Goal: Transaction & Acquisition: Obtain resource

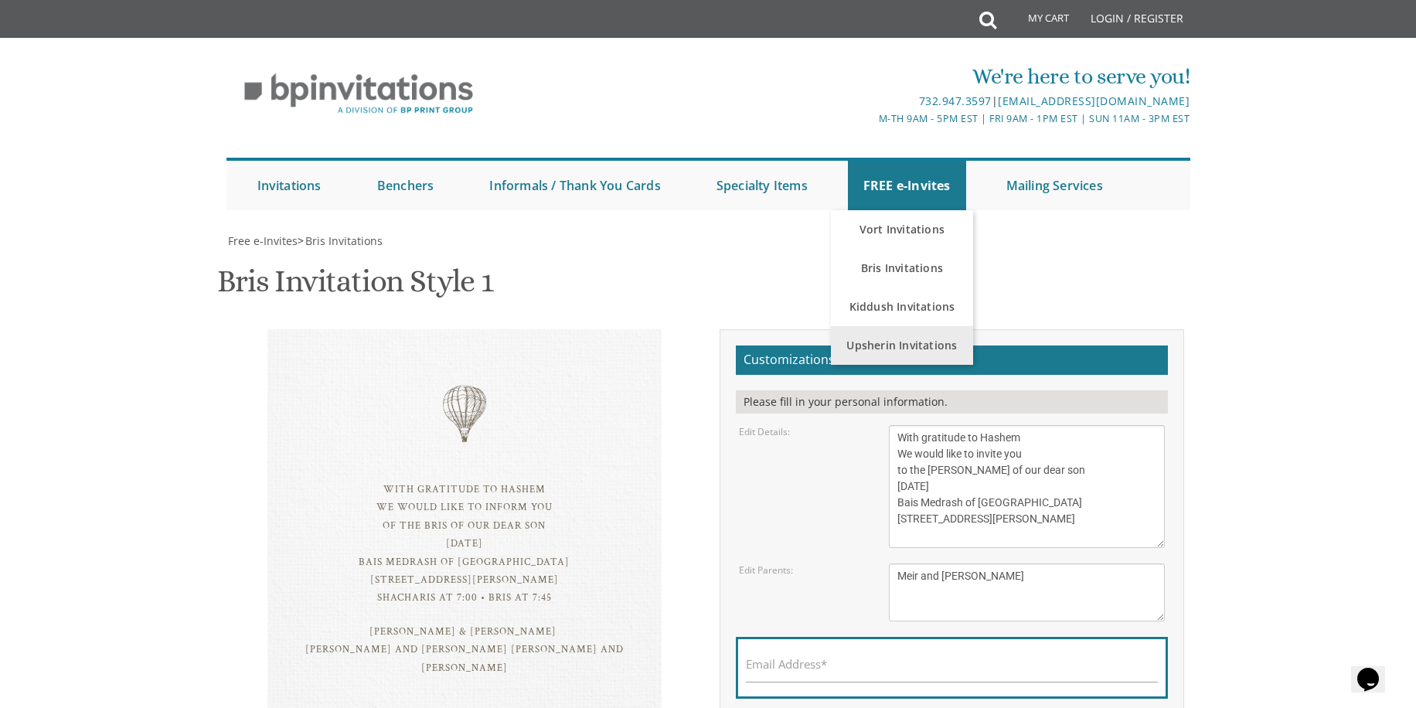
click at [902, 326] on link "Upsherin Invitations" at bounding box center [902, 345] width 143 height 39
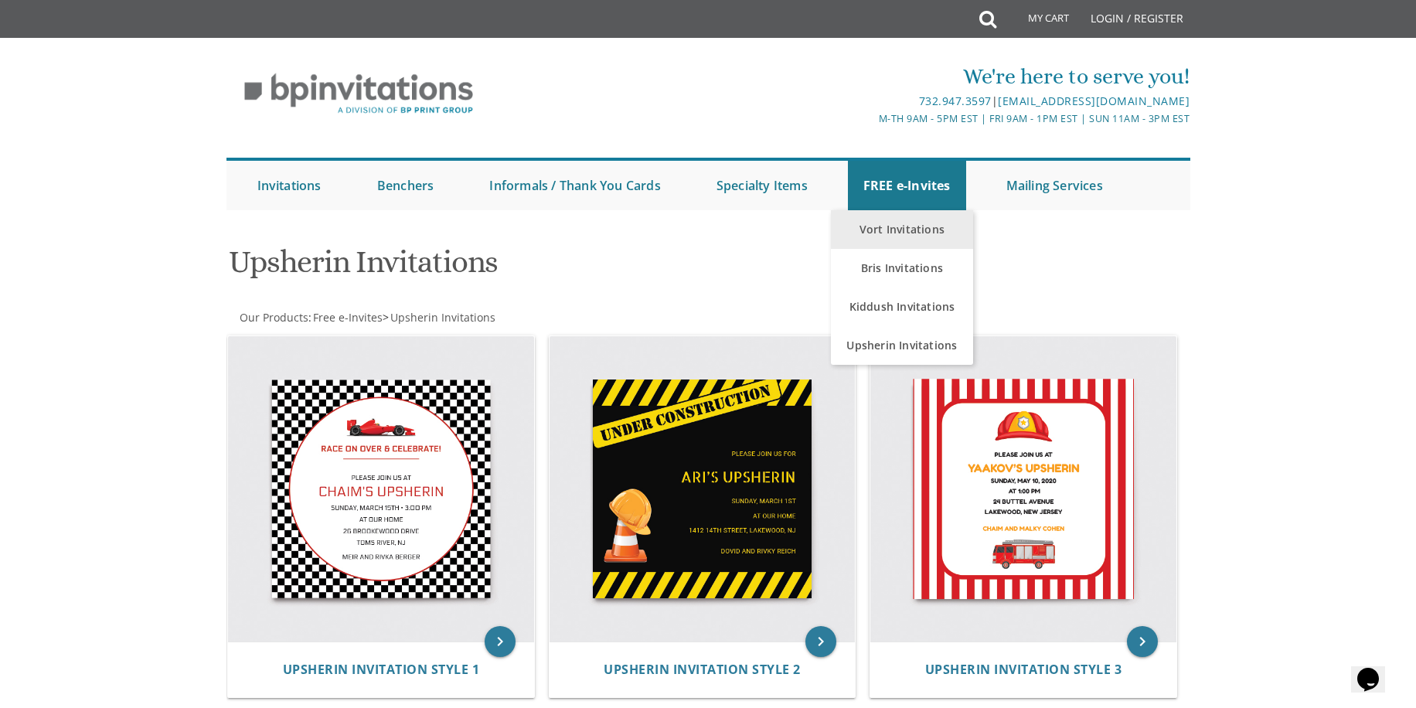
click at [906, 230] on link "Vort Invitations" at bounding box center [902, 229] width 143 height 39
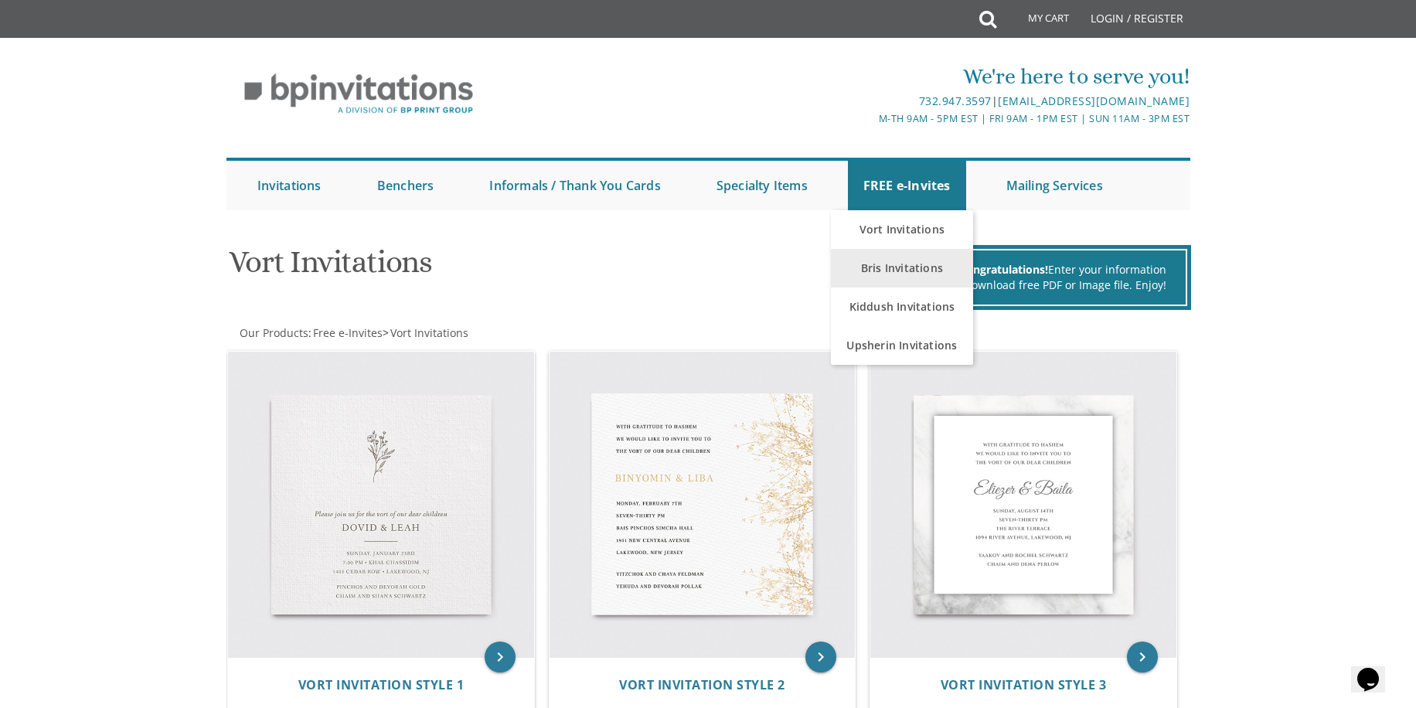
click at [912, 275] on link "Bris Invitations" at bounding box center [902, 268] width 143 height 39
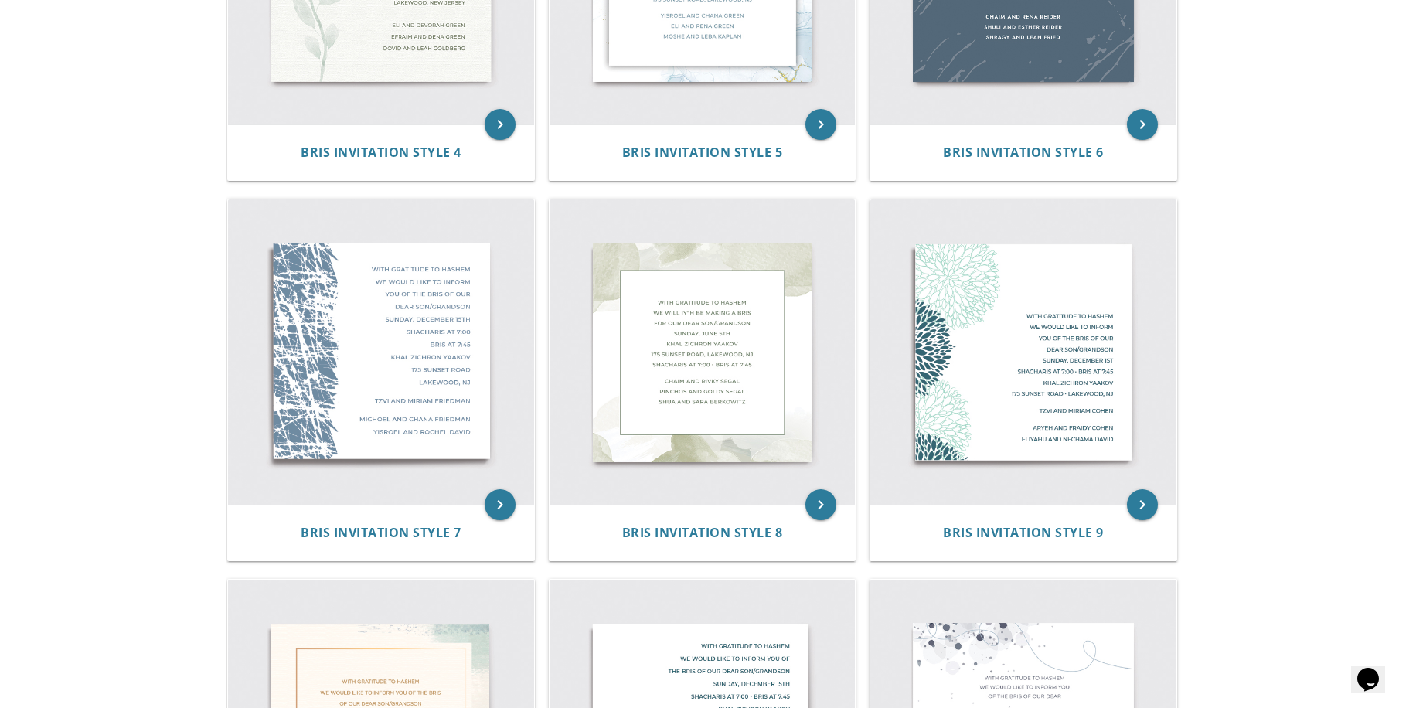
scroll to position [717, 0]
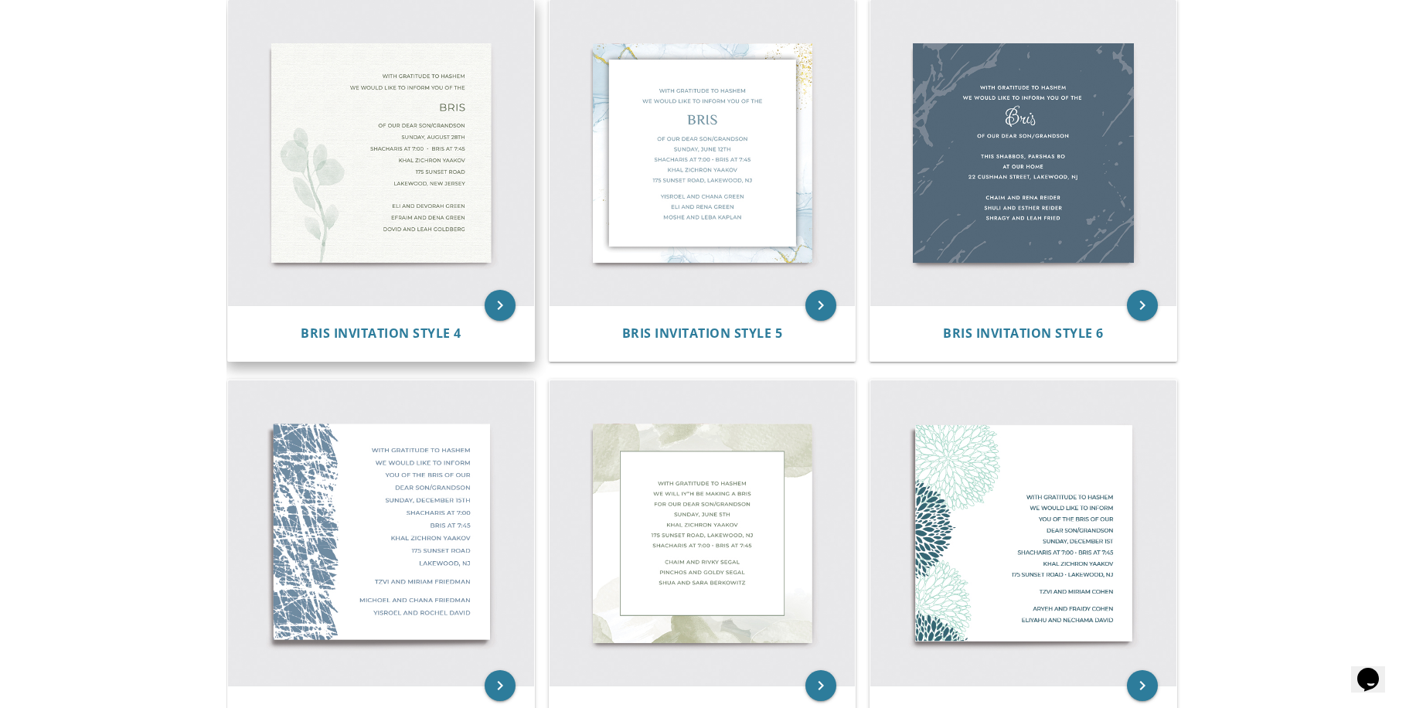
click at [364, 180] on img at bounding box center [381, 153] width 306 height 306
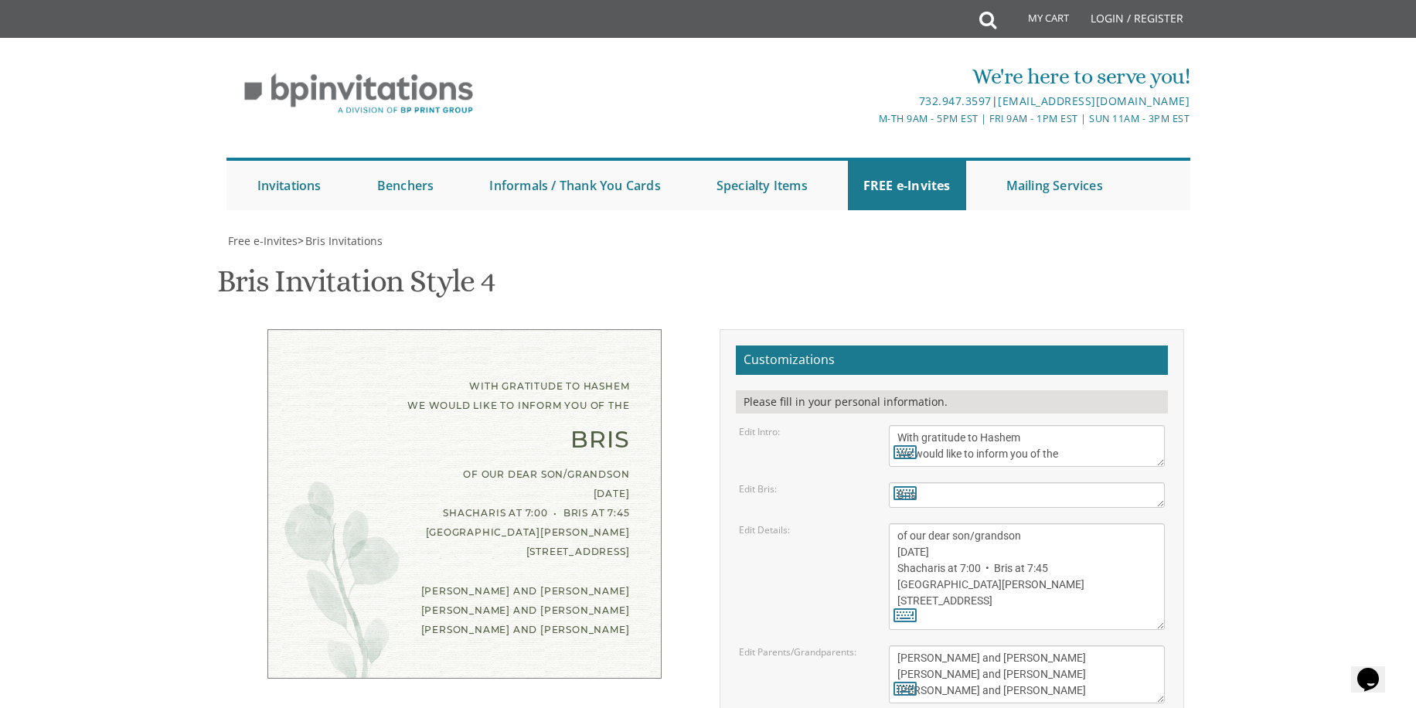
drag, startPoint x: 687, startPoint y: 400, endPoint x: 696, endPoint y: 448, distance: 48.8
click at [689, 506] on div "With gratitude to Hashem We would like to inform you of the Bris of our dear so…" at bounding box center [464, 503] width 465 height 349
click at [696, 435] on div "With gratitude to Hashem We would like to inform you of the Bris of our dear so…" at bounding box center [464, 513] width 488 height 369
click at [928, 482] on textarea "Bris" at bounding box center [1027, 495] width 277 height 26
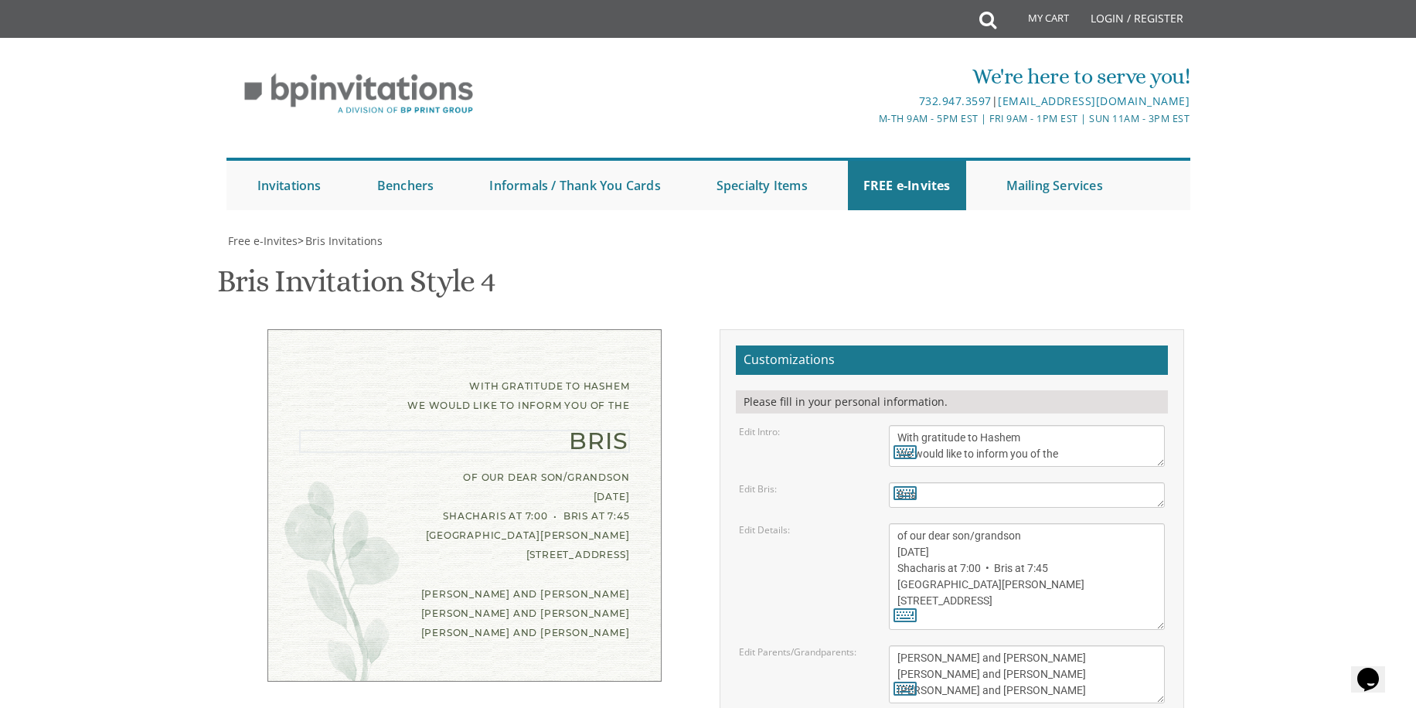
click at [928, 482] on textarea "Bris" at bounding box center [1027, 495] width 277 height 26
type textarea "[PERSON_NAME]"
click at [1250, 404] on body "My Cart Total: View Cart Item(s) Submit My Cart Total: View Cart Item(s) Login …" at bounding box center [708, 639] width 1416 height 1278
drag, startPoint x: 998, startPoint y: 441, endPoint x: 1023, endPoint y: 435, distance: 25.5
click at [998, 523] on textarea "of our dear son/grandson [DATE] Shacharis at 7:00 • Bris at 7:45 [GEOGRAPHIC_DA…" at bounding box center [1027, 576] width 277 height 107
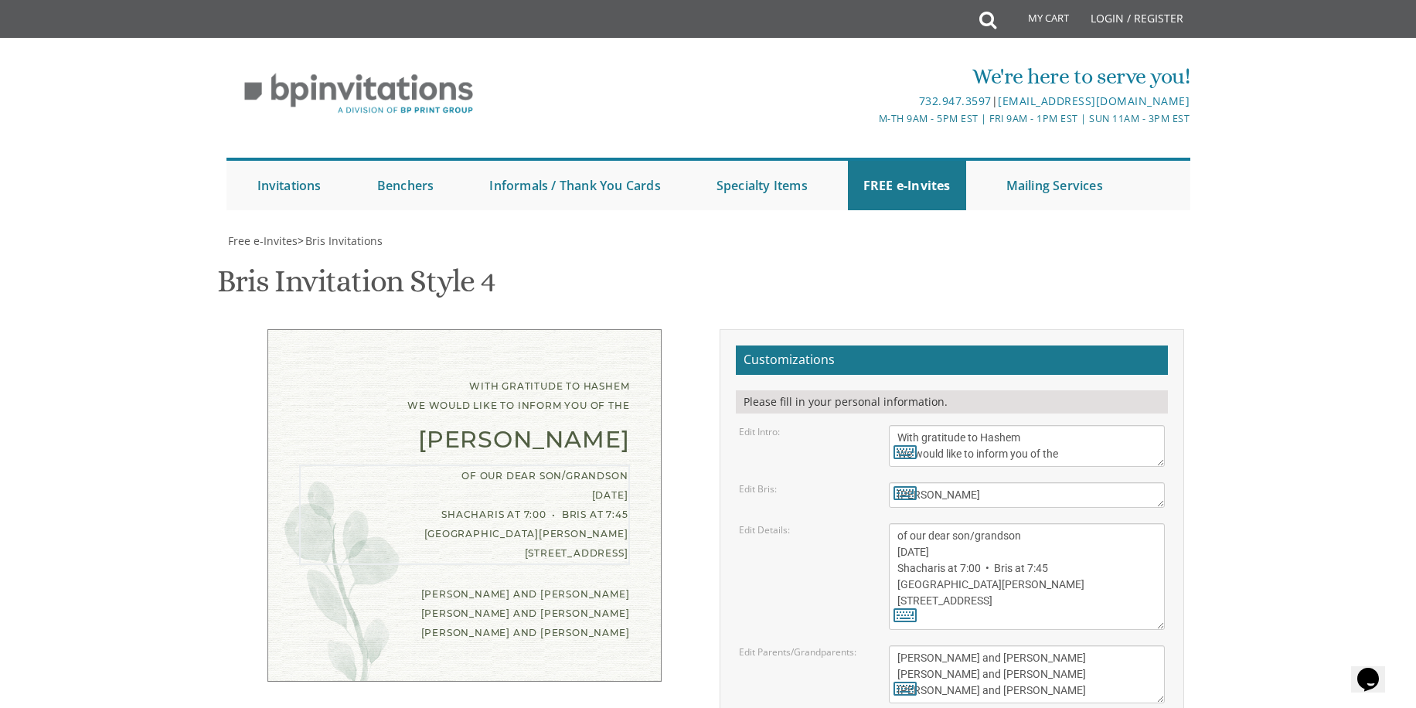
drag, startPoint x: 1017, startPoint y: 436, endPoint x: 973, endPoint y: 437, distance: 44.8
click at [973, 523] on textarea "of our dear son/grandson [DATE] Shacharis at 7:00 • Bris at 7:45 [GEOGRAPHIC_DA…" at bounding box center [1027, 576] width 277 height 107
click at [1023, 523] on textarea "of our dear son/grandson [DATE] Shacharis at 7:00 • Bris at 7:45 [GEOGRAPHIC_DA…" at bounding box center [1027, 576] width 277 height 107
drag, startPoint x: 1027, startPoint y: 531, endPoint x: 1002, endPoint y: 518, distance: 28.7
click at [996, 520] on form "Customizations Please fill in your personal information. Edit Intro: With grati…" at bounding box center [952, 593] width 432 height 495
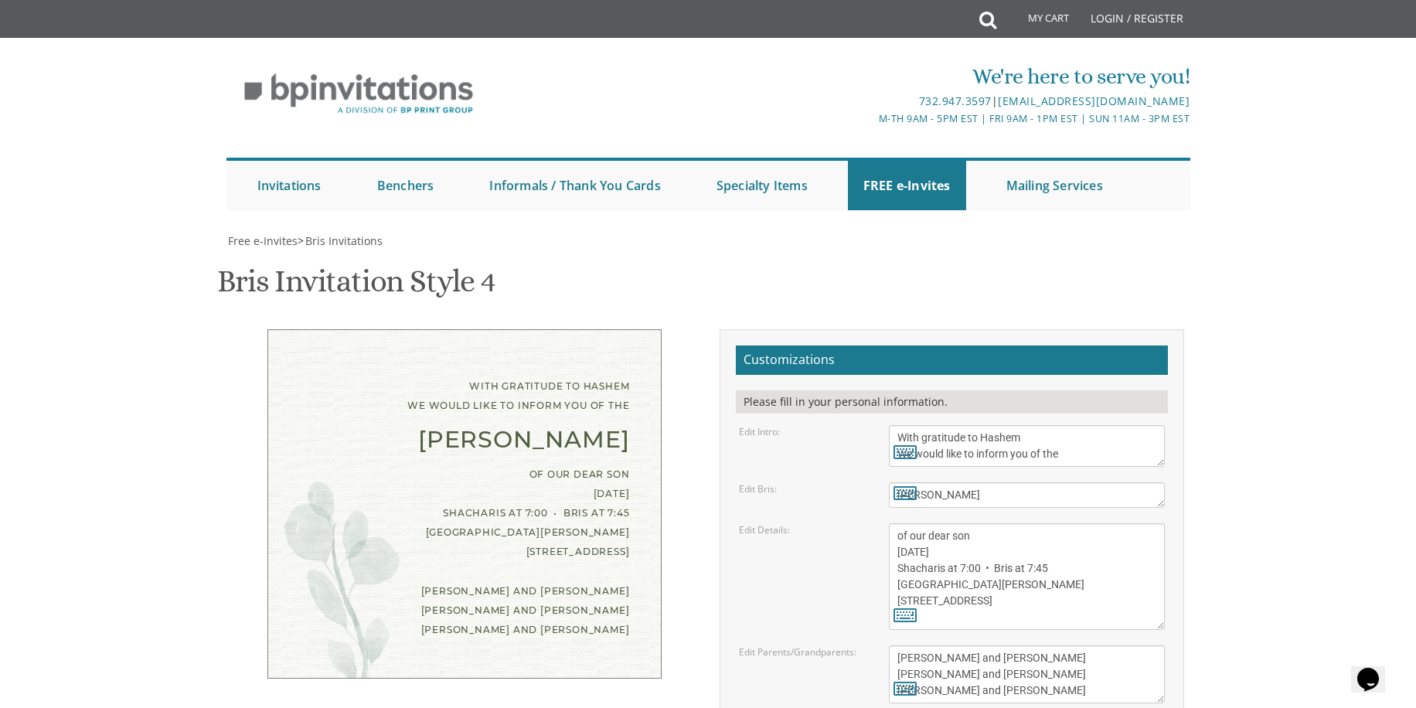
click at [1035, 523] on textarea "of our dear son/grandson [DATE] Shacharis at 7:00 • Bris at 7:45 [GEOGRAPHIC_DA…" at bounding box center [1027, 576] width 277 height 107
drag, startPoint x: 1055, startPoint y: 518, endPoint x: 872, endPoint y: 416, distance: 209.1
click at [872, 416] on form "Customizations Please fill in your personal information. Edit Intro: With grati…" at bounding box center [952, 593] width 432 height 495
drag, startPoint x: 927, startPoint y: 446, endPoint x: 935, endPoint y: 456, distance: 12.7
click at [927, 523] on textarea "of our dear son/grandson [DATE] Shacharis at 7:00 • Bris at 7:45 [GEOGRAPHIC_DA…" at bounding box center [1027, 576] width 277 height 107
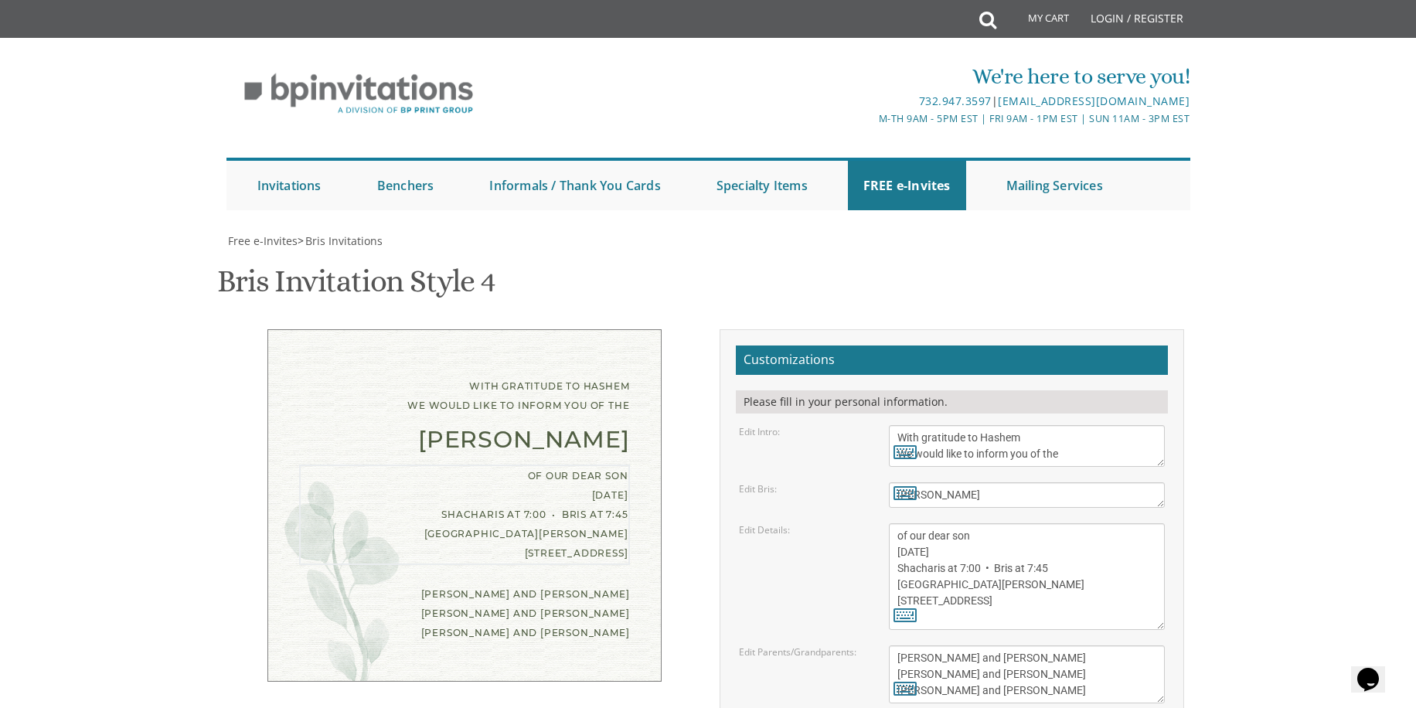
drag, startPoint x: 1025, startPoint y: 520, endPoint x: 874, endPoint y: 451, distance: 166.4
click at [883, 523] on div "of our dear son/grandson [DATE] Shacharis at 7:00 • Bris at 7:45 [GEOGRAPHIC_DA…" at bounding box center [1028, 576] width 300 height 107
drag, startPoint x: 319, startPoint y: 704, endPoint x: 905, endPoint y: 464, distance: 633.2
click at [905, 523] on textarea "of our dear son/grandson [DATE] Shacharis at 7:00 • Bris at 7:45 [GEOGRAPHIC_DA…" at bounding box center [1027, 576] width 277 height 107
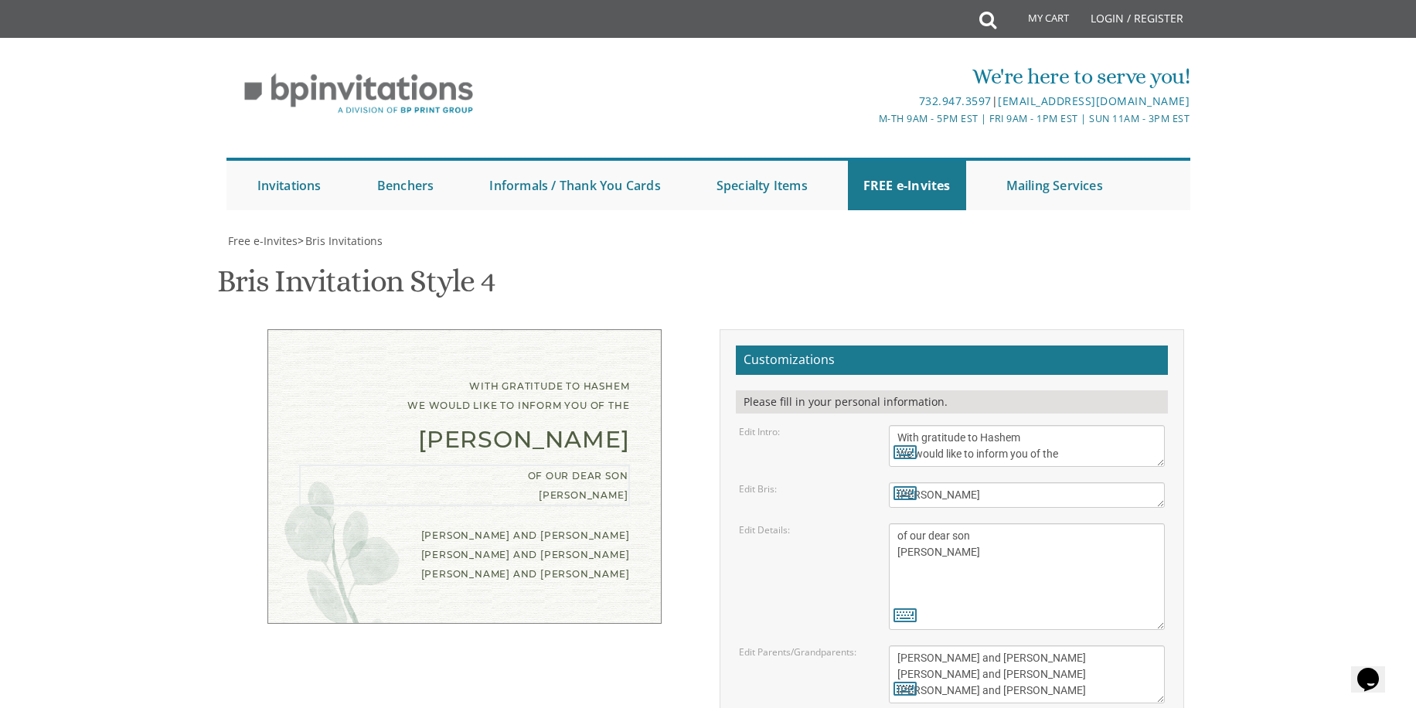
click at [963, 523] on textarea "of our dear son/grandson [DATE] Shacharis at 7:00 • Bris at 7:45 [GEOGRAPHIC_DA…" at bounding box center [1027, 576] width 277 height 107
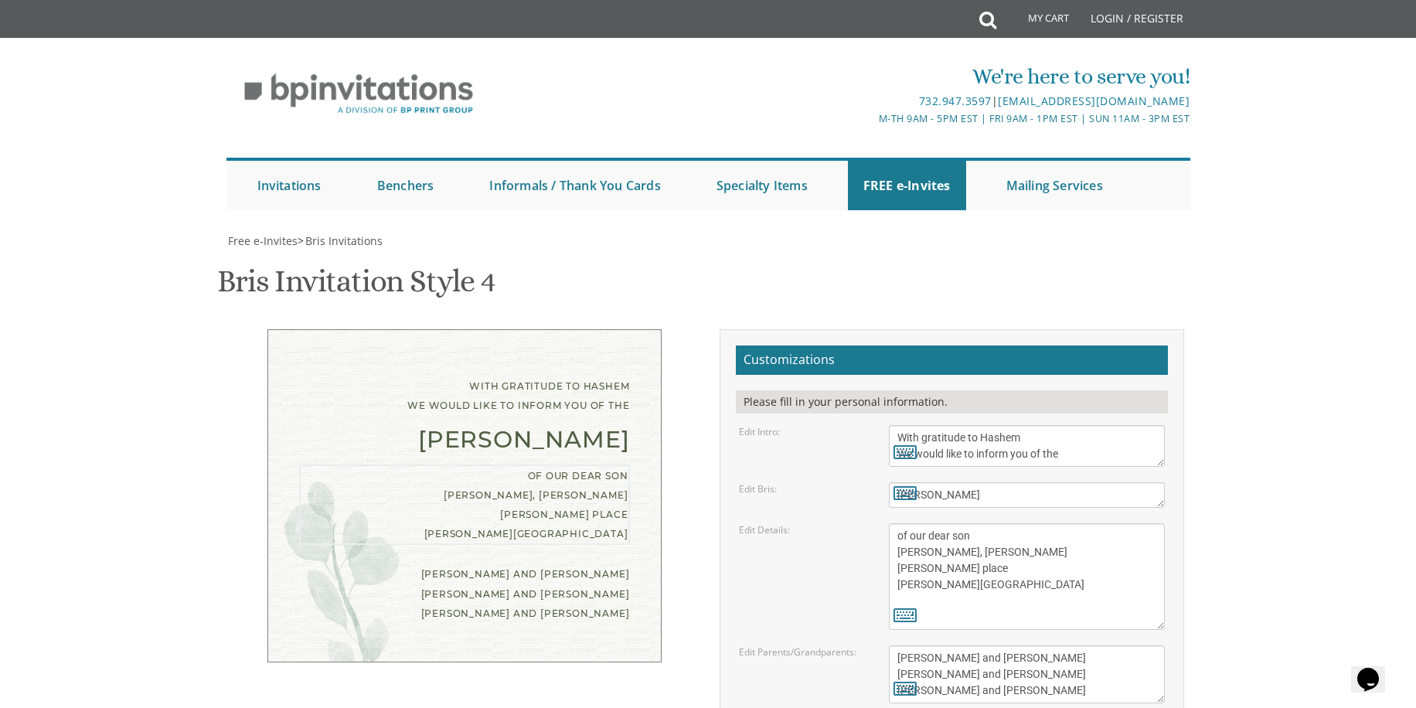
type textarea "of our dear son [PERSON_NAME], [PERSON_NAME] [PERSON_NAME] place [PERSON_NAME][…"
drag, startPoint x: 1000, startPoint y: 567, endPoint x: 1035, endPoint y: 581, distance: 37.9
click at [1000, 646] on textarea "[PERSON_NAME] and [PERSON_NAME] [PERSON_NAME] and [PERSON_NAME] [PERSON_NAME] a…" at bounding box center [1027, 675] width 277 height 58
drag, startPoint x: 967, startPoint y: 574, endPoint x: 833, endPoint y: 531, distance: 140.6
click at [834, 531] on form "Customizations Please fill in your personal information. Edit Intro: With grati…" at bounding box center [952, 593] width 432 height 495
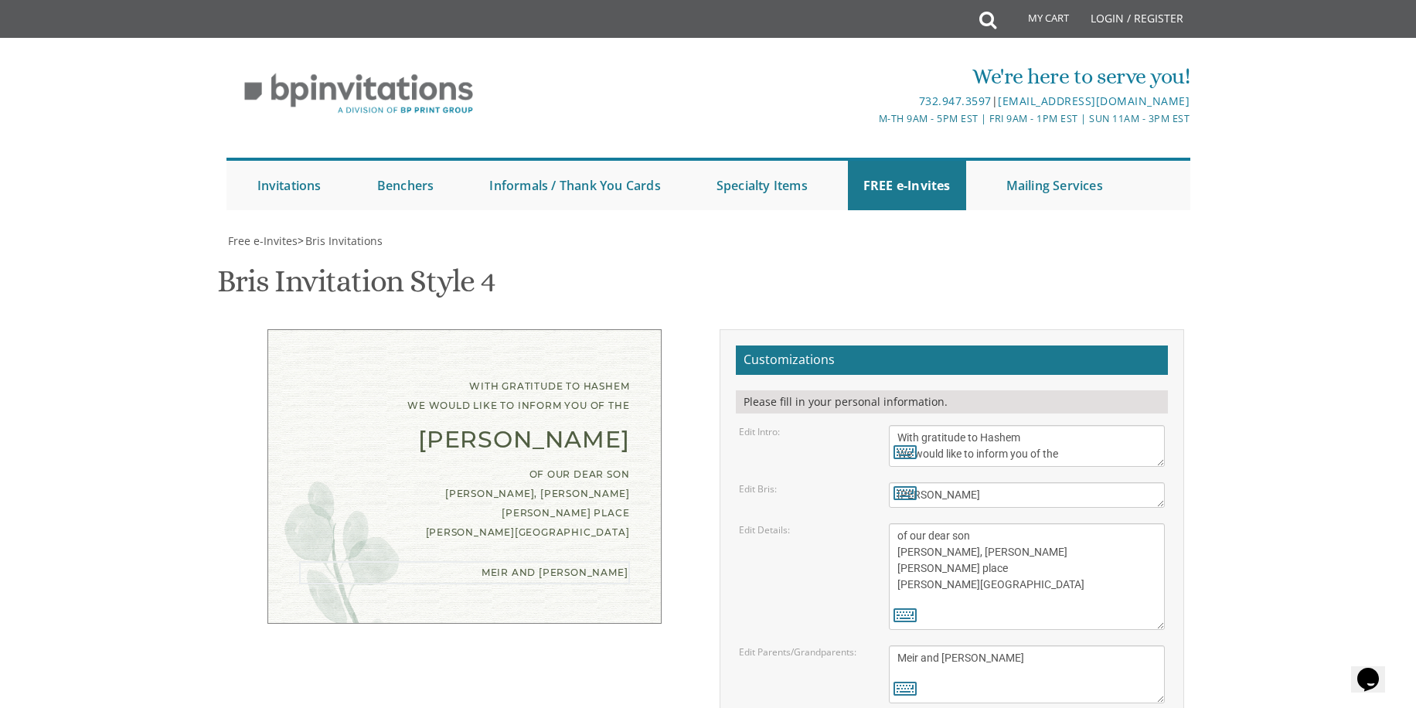
click at [578, 623] on div "With gratitude to Hashem We would like to inform you of the [PERSON_NAME] of ou…" at bounding box center [708, 598] width 976 height 538
click at [1003, 646] on textarea "[PERSON_NAME] and [PERSON_NAME] [PERSON_NAME] and [PERSON_NAME] [PERSON_NAME] a…" at bounding box center [1027, 675] width 277 height 58
type textarea "Meir and [PERSON_NAME]"
click at [915, 677] on icon at bounding box center [905, 688] width 23 height 22
type textarea "Meir and [PERSON_NAME]"
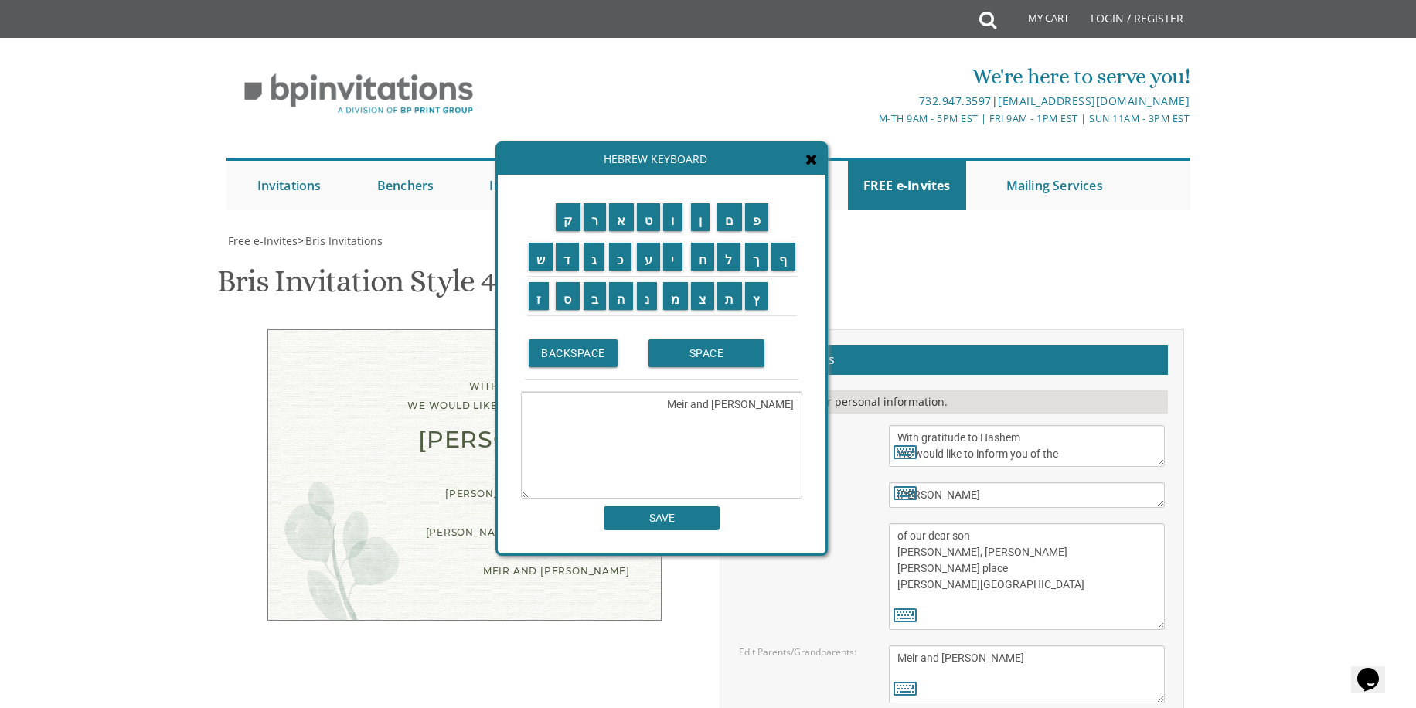
click at [1099, 523] on textarea "of our dear son/grandson [DATE] Shacharis at 7:00 • Bris at 7:45 [GEOGRAPHIC_DA…" at bounding box center [1027, 576] width 277 height 107
drag, startPoint x: 812, startPoint y: 160, endPoint x: 816, endPoint y: 173, distance: 13.7
click at [813, 161] on icon at bounding box center [812, 159] width 12 height 15
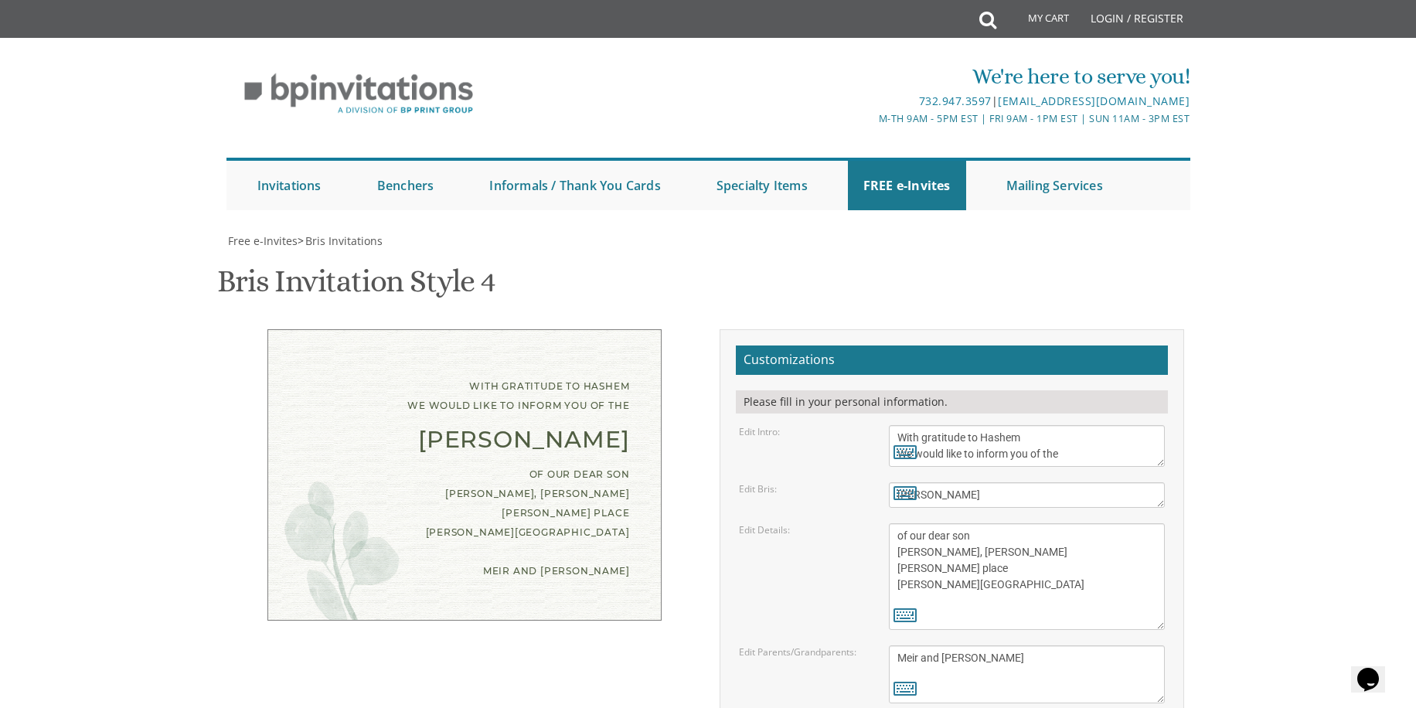
click at [993, 425] on textarea "With gratitude to Hashem We would like to inform you of the" at bounding box center [1027, 446] width 277 height 42
type textarea "With gratitude to Hashem We would like to invite you of the"
click at [833, 425] on div "Edit Intro: With gratitude to Hashem We would like to inform you of the" at bounding box center [953, 446] width 450 height 42
click at [1166, 482] on textarea "Bris" at bounding box center [1027, 495] width 277 height 26
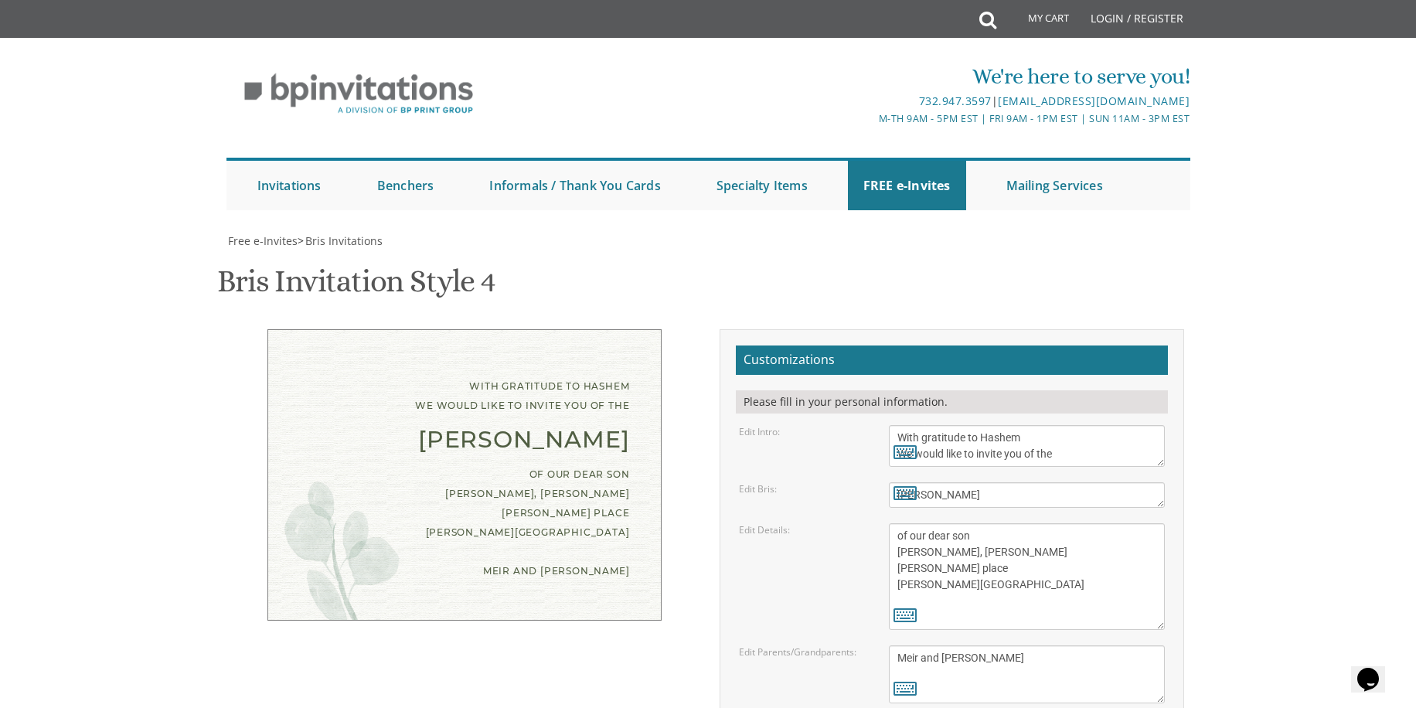
click at [1154, 482] on textarea "Bris" at bounding box center [1027, 495] width 277 height 26
drag, startPoint x: 898, startPoint y: 431, endPoint x: 946, endPoint y: 424, distance: 47.8
click at [898, 523] on textarea "of our dear son/grandson [DATE] Shacharis at 7:00 • Bris at 7:45 [GEOGRAPHIC_DA…" at bounding box center [1027, 576] width 277 height 107
click at [765, 523] on div "Edit Details: of our dear son/grandson [DATE] Shacharis at 7:00 • Bris at 7:45 …" at bounding box center [953, 576] width 450 height 107
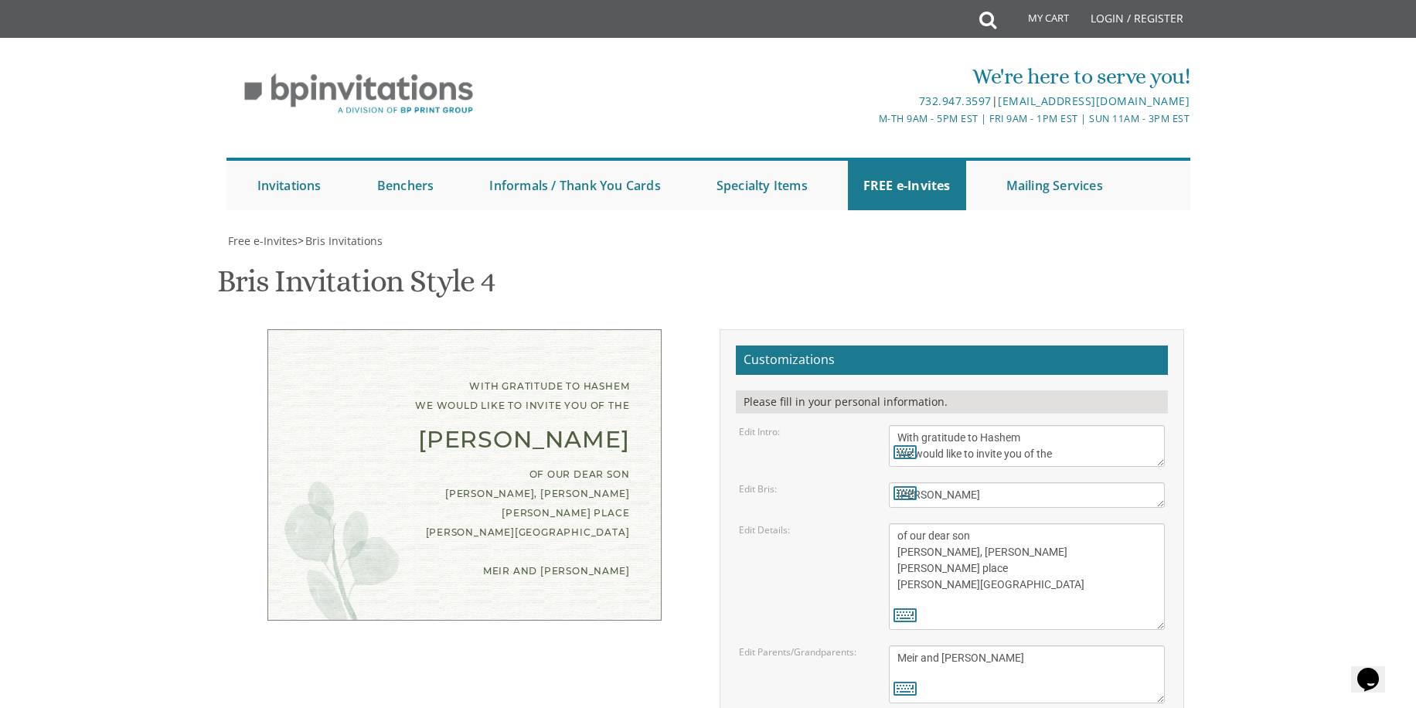
click at [642, 420] on div "With gratitude to Hashem We would like to invite you of the [PERSON_NAME] of ou…" at bounding box center [465, 474] width 394 height 291
click at [611, 465] on div "of our dear son [PERSON_NAME], [PERSON_NAME] [PERSON_NAME] place [PERSON_NAME][…" at bounding box center [464, 504] width 331 height 78
click at [608, 465] on div "of our dear son [PERSON_NAME], [PERSON_NAME] [PERSON_NAME] place [PERSON_NAME][…" at bounding box center [464, 504] width 331 height 78
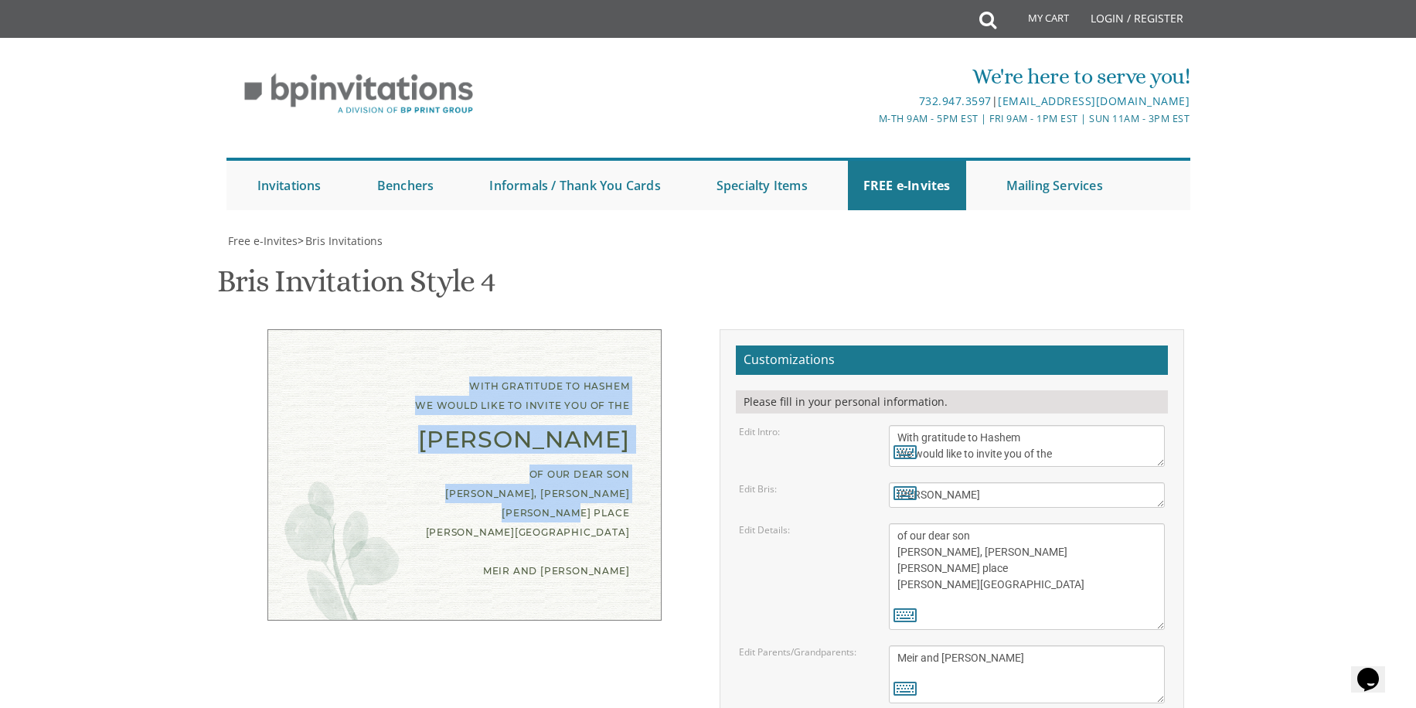
drag, startPoint x: 629, startPoint y: 412, endPoint x: 474, endPoint y: 234, distance: 235.6
click at [474, 329] on div "With gratitude to Hashem We would like to invite you of the [PERSON_NAME] of ou…" at bounding box center [465, 474] width 394 height 291
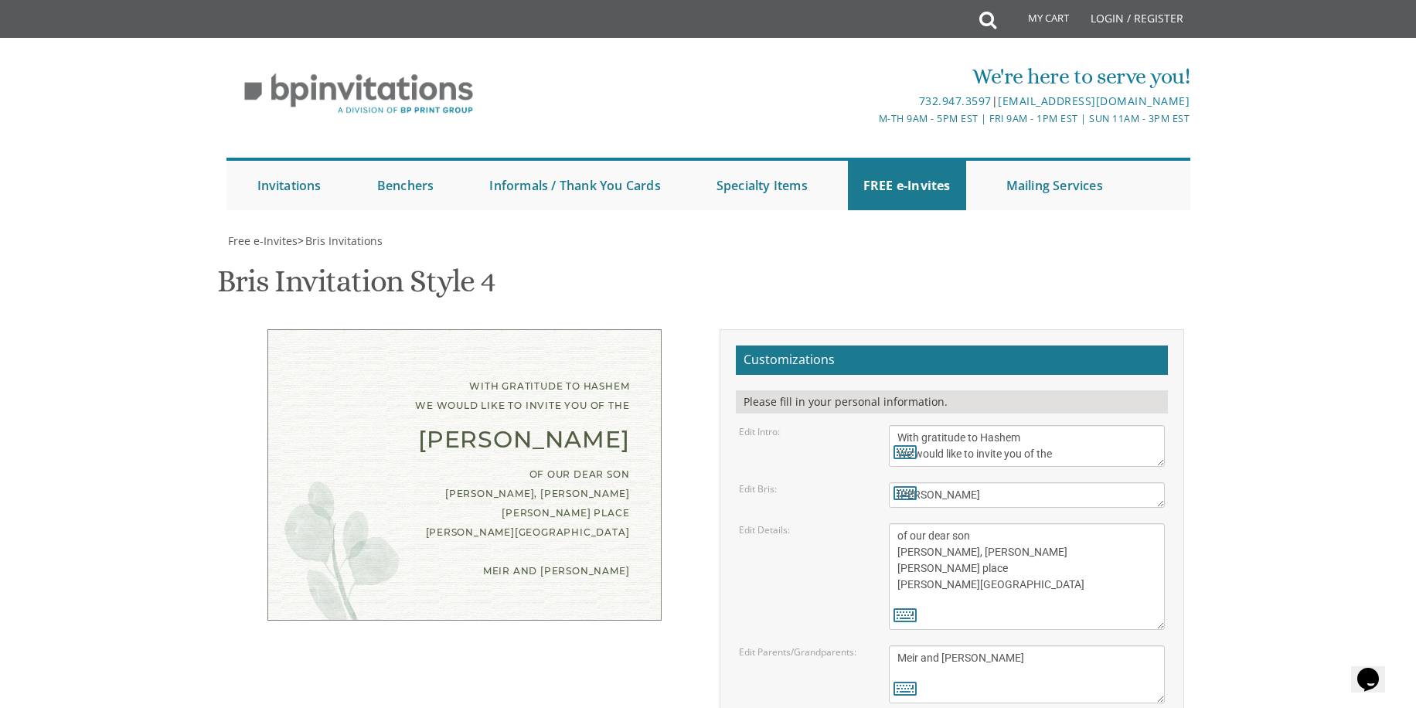
drag, startPoint x: 491, startPoint y: 244, endPoint x: 496, endPoint y: 250, distance: 8.4
click at [491, 329] on div "With gratitude to Hashem We would like to invite you of the [PERSON_NAME] of ou…" at bounding box center [465, 474] width 394 height 291
drag, startPoint x: 997, startPoint y: 473, endPoint x: 963, endPoint y: 467, distance: 33.8
click at [994, 523] on textarea "of our dear son/grandson [DATE] Shacharis at 7:00 • Bris at 7:45 [GEOGRAPHIC_DA…" at bounding box center [1027, 576] width 277 height 107
click at [898, 523] on textarea "of our dear son/grandson [DATE] Shacharis at 7:00 • Bris at 7:45 [GEOGRAPHIC_DA…" at bounding box center [1027, 576] width 277 height 107
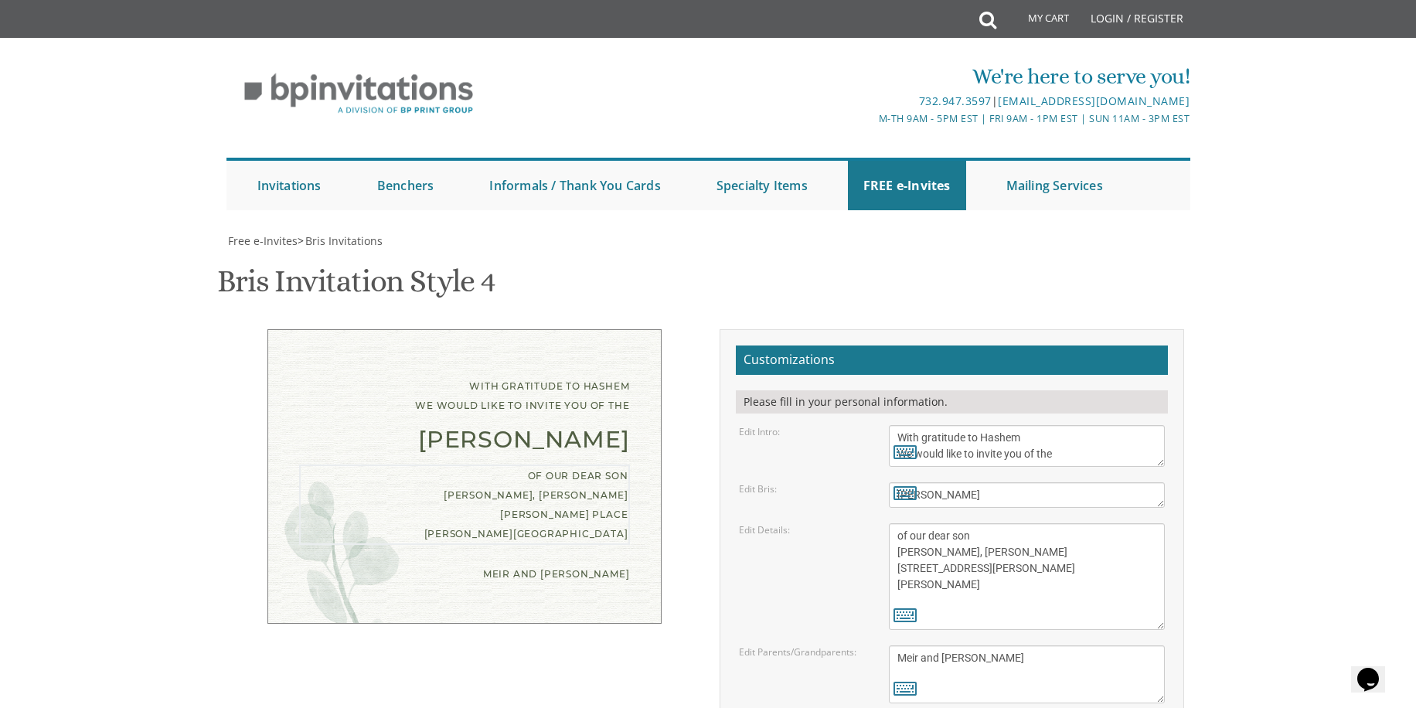
click at [927, 523] on textarea "of our dear son/grandson [DATE] Shacharis at 7:00 • Bris at 7:45 [GEOGRAPHIC_DA…" at bounding box center [1027, 576] width 277 height 107
drag, startPoint x: 939, startPoint y: 466, endPoint x: 947, endPoint y: 467, distance: 8.5
click at [939, 523] on textarea "of our dear son/grandson [DATE] Shacharis at 7:00 • Bris at 7:45 [GEOGRAPHIC_DA…" at bounding box center [1027, 576] width 277 height 107
click at [963, 523] on textarea "of our dear son/grandson [DATE] Shacharis at 7:00 • Bris at 7:45 [GEOGRAPHIC_DA…" at bounding box center [1027, 576] width 277 height 107
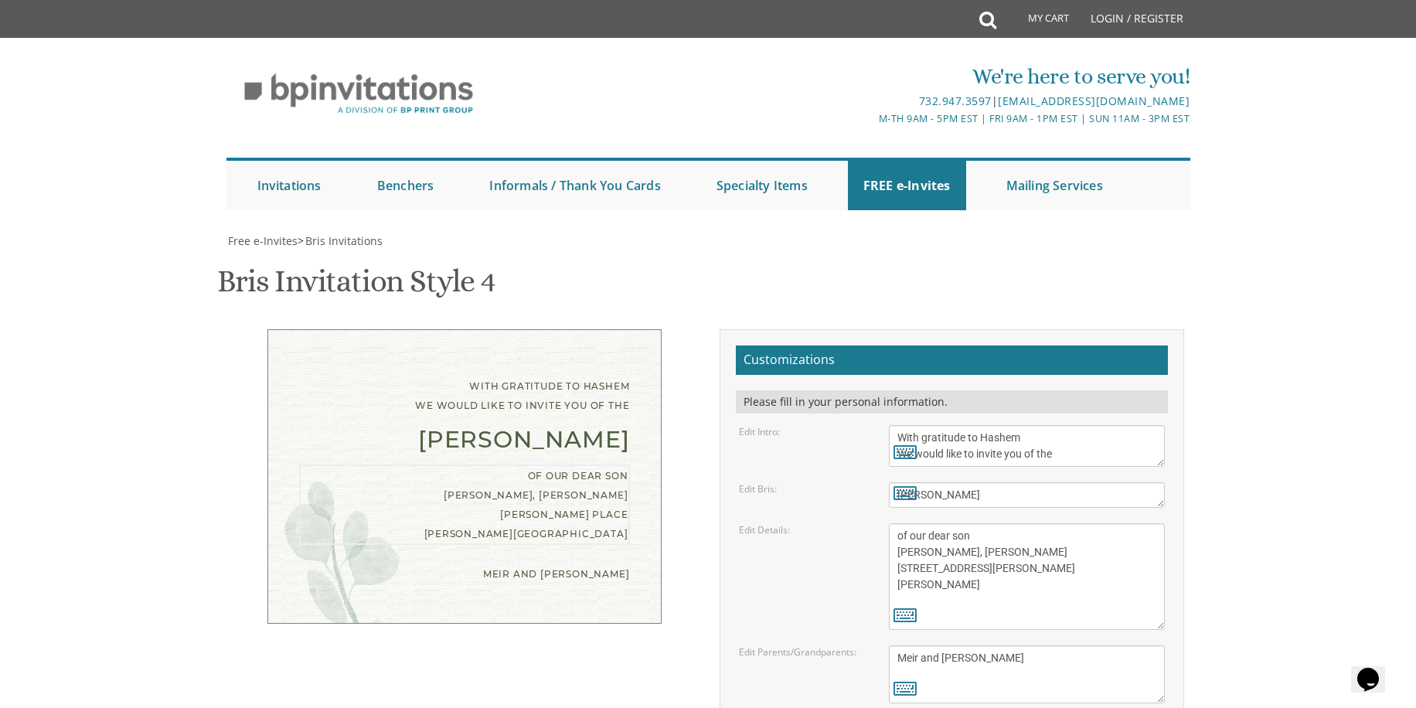
type textarea "of our dear son [PERSON_NAME], [PERSON_NAME] [STREET_ADDRESS][PERSON_NAME][PERS…"
click at [887, 523] on div "of our dear son/grandson [DATE] Shacharis at 7:00 • Bris at 7:45 [GEOGRAPHIC_DA…" at bounding box center [1028, 576] width 300 height 107
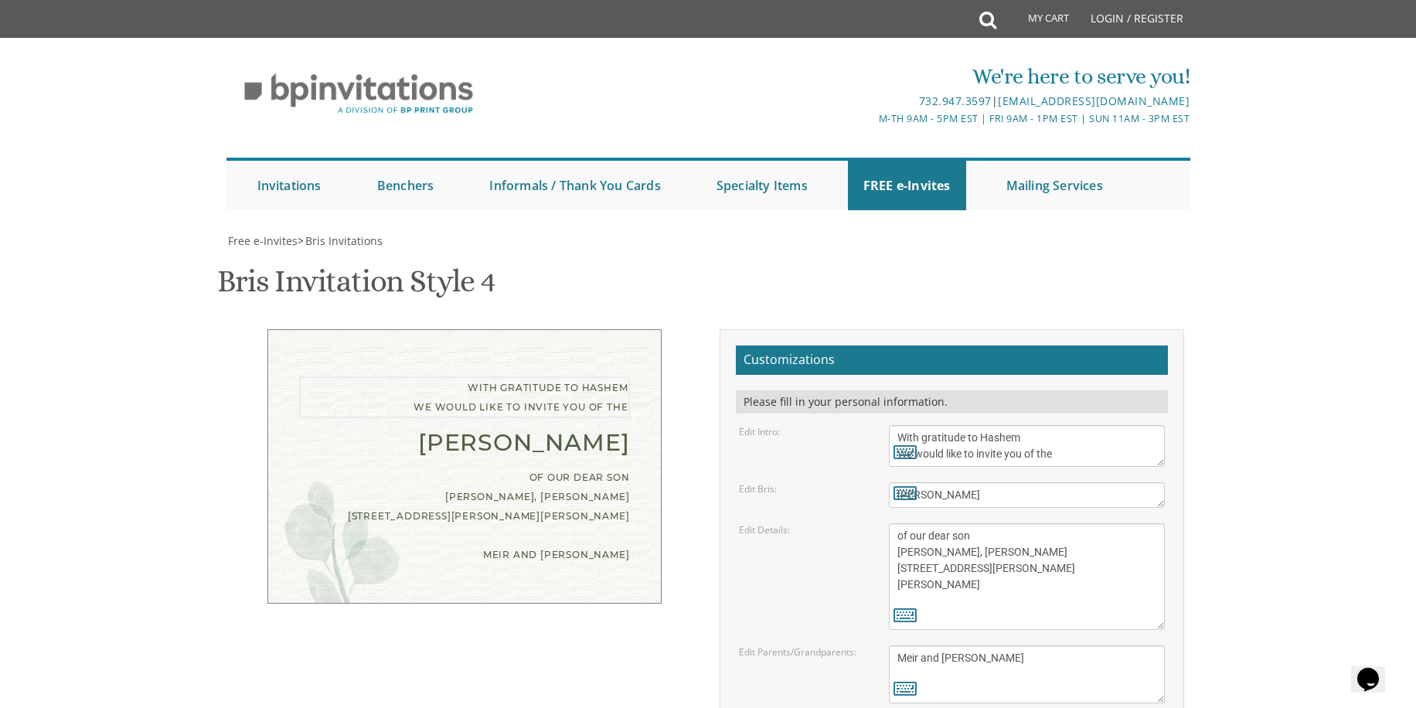
click at [1036, 425] on textarea "With gratitude to Hashem We would like to inform you of the" at bounding box center [1027, 446] width 277 height 42
type textarea "With gratitude to Hashem We would like to invite you to the"
click at [676, 353] on div "With gratitude to Hashem We would like to invite you to the [PERSON_NAME] of ou…" at bounding box center [464, 464] width 465 height 271
drag, startPoint x: 566, startPoint y: 285, endPoint x: 627, endPoint y: 285, distance: 61.1
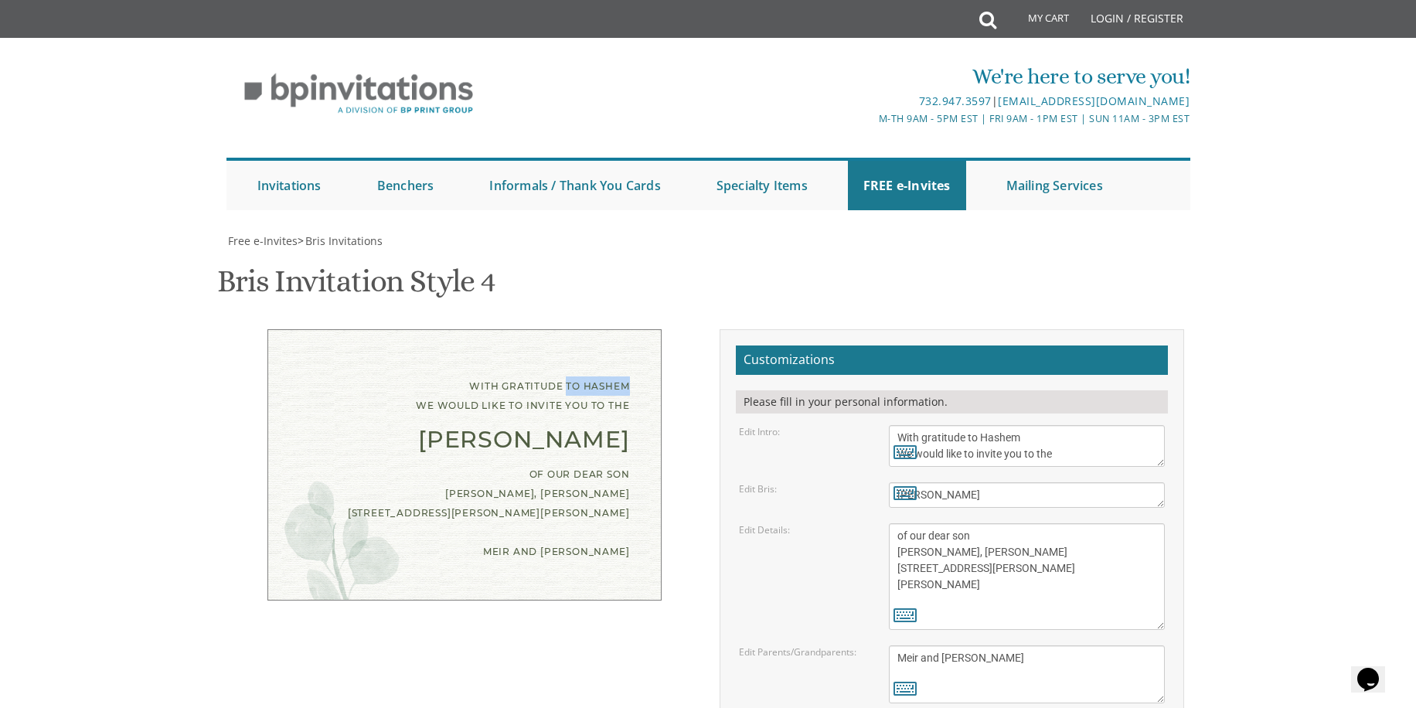
click at [627, 377] on div "With gratitude to Hashem We would like to invite you to the" at bounding box center [464, 396] width 331 height 39
click at [661, 329] on div "With gratitude to Hashem We would like to invite you to the [PERSON_NAME] of ou…" at bounding box center [465, 464] width 394 height 271
click at [984, 523] on textarea "of our dear son/grandson [DATE] Shacharis at 7:00 • Bris at 7:45 [GEOGRAPHIC_DA…" at bounding box center [1027, 576] width 277 height 107
type textarea "of our dear son [PERSON_NAME], [PERSON_NAME] [STREET_ADDRESS][PERSON_NAME][PERS…"
click at [699, 391] on div "With gratitude to Hashem We would like to invite you to the [PERSON_NAME] of ou…" at bounding box center [464, 476] width 488 height 294
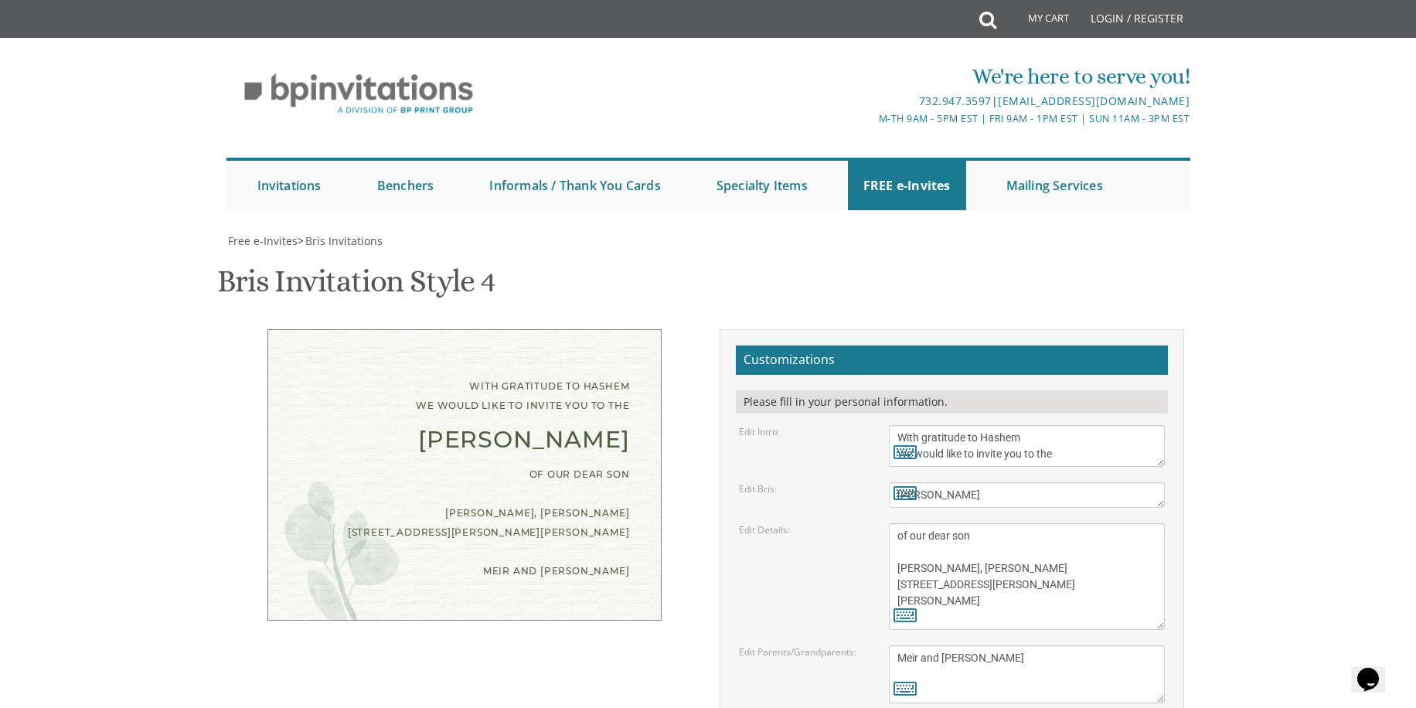
scroll to position [311, 0]
type input "[EMAIL_ADDRESS][DOMAIN_NAME]"
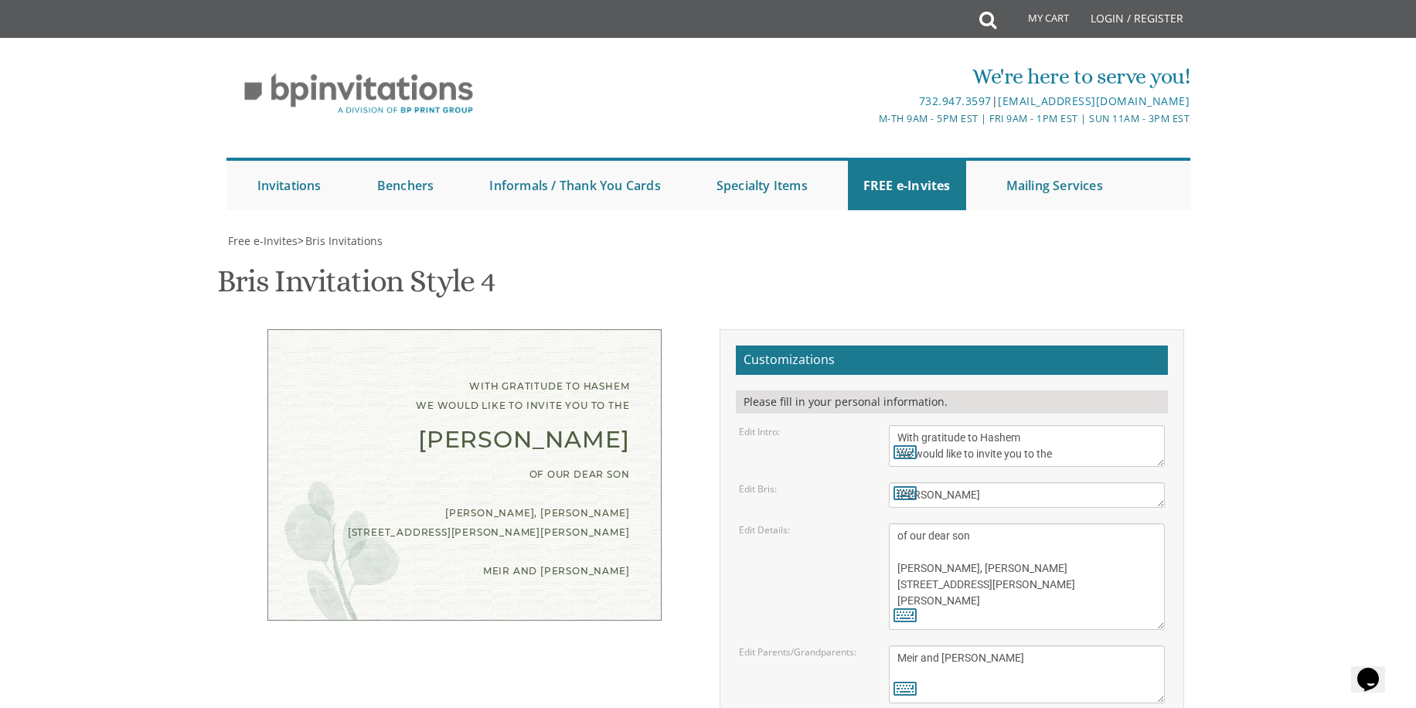
scroll to position [249, 0]
click at [1271, 404] on body "My Cart Total: View Cart Item(s) Submit My Cart Total: View Cart Item(s) Login …" at bounding box center [708, 639] width 1416 height 1278
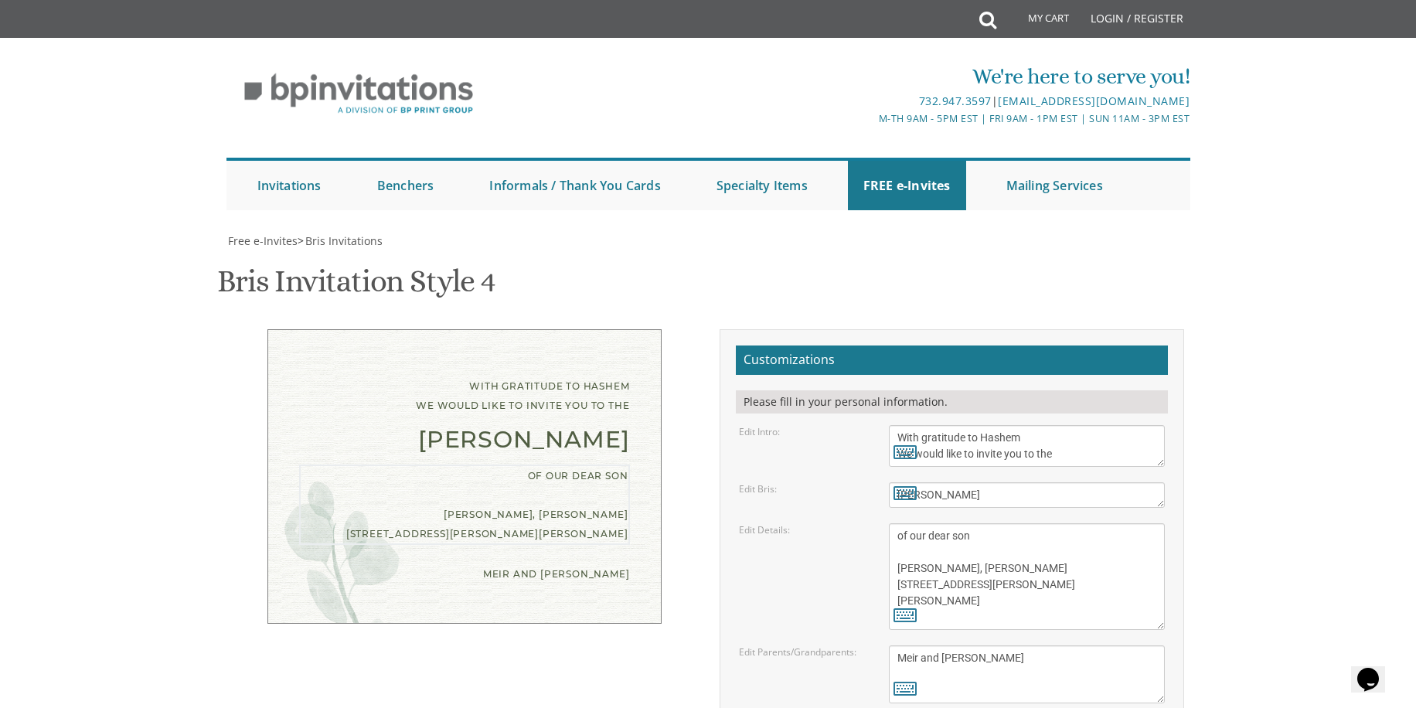
click at [946, 523] on textarea "of our dear son/grandson [DATE] Shacharis at 7:00 • Bris at 7:45 [GEOGRAPHIC_DA…" at bounding box center [1027, 576] width 277 height 107
click at [977, 523] on textarea "of our dear son/grandson [DATE] Shacharis at 7:00 • Bris at 7:45 [GEOGRAPHIC_DA…" at bounding box center [1027, 576] width 277 height 107
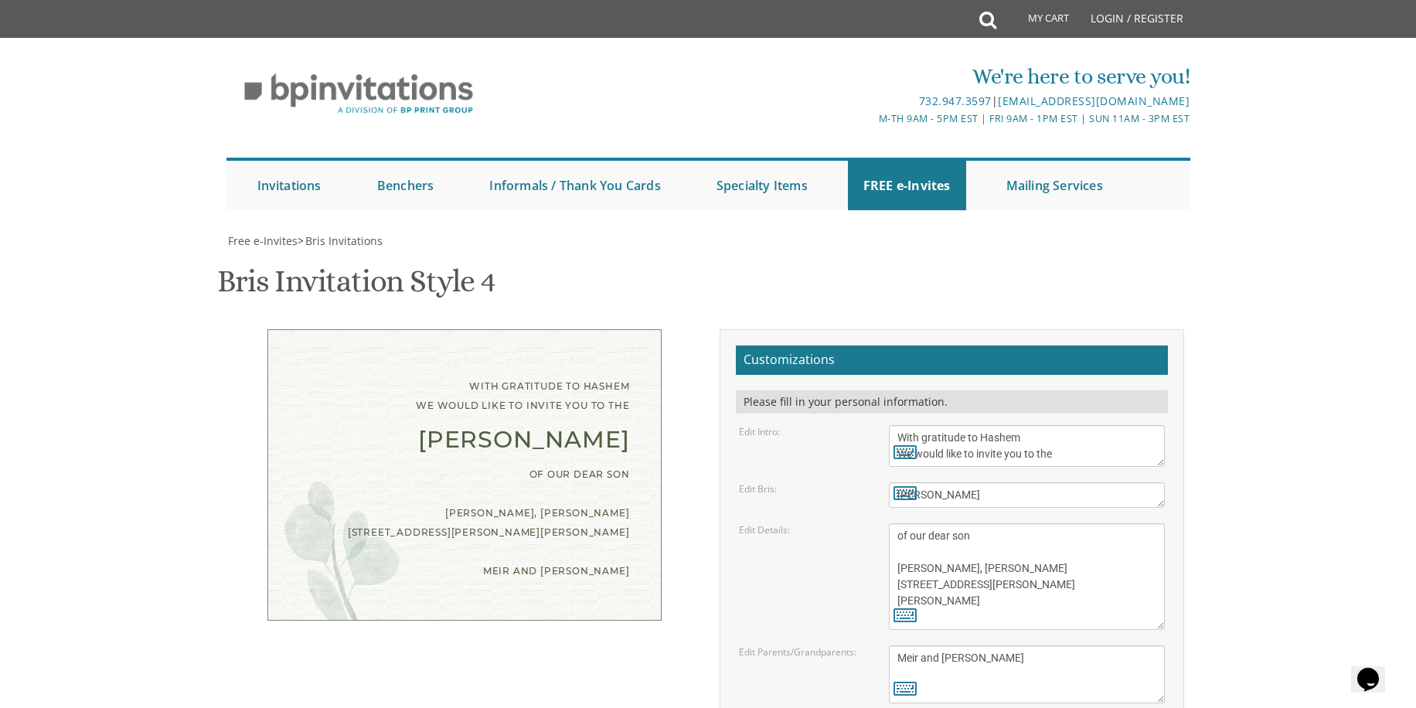
click at [963, 523] on textarea "of our dear son/grandson [DATE] Shacharis at 7:00 • Bris at 7:45 [GEOGRAPHIC_DA…" at bounding box center [1027, 576] width 277 height 107
type textarea "of our dear son [PERSON_NAME], [PERSON_NAME] [STREET_ADDRESS][PERSON_NAME][PERS…"
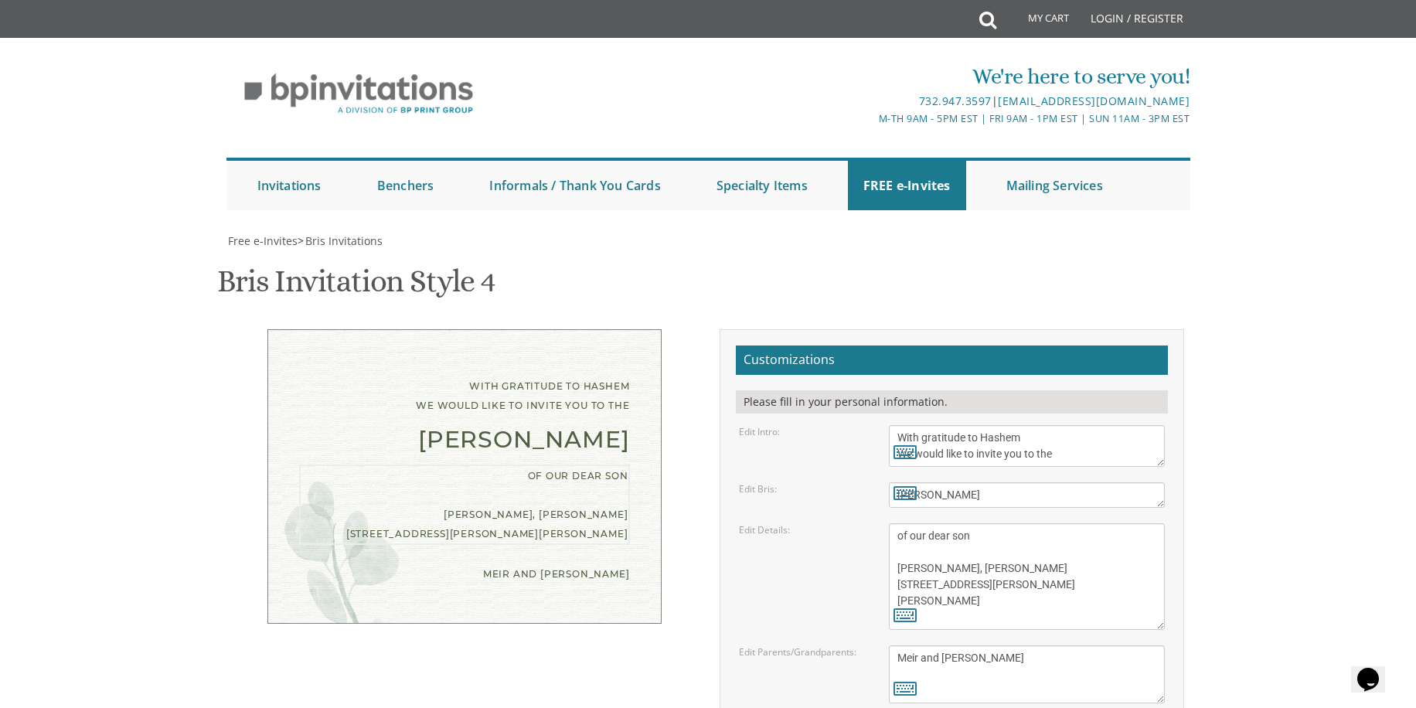
click at [990, 646] on textarea "[PERSON_NAME] and [PERSON_NAME] [PERSON_NAME] and [PERSON_NAME] [PERSON_NAME] a…" at bounding box center [1027, 675] width 277 height 58
drag, startPoint x: 1072, startPoint y: 29, endPoint x: 1080, endPoint y: 24, distance: 9.4
click at [1072, 253] on div "Bris Invitation Style 4 SKU: bris4" at bounding box center [708, 283] width 982 height 61
